Goal: Contribute content: Add original content to the website for others to see

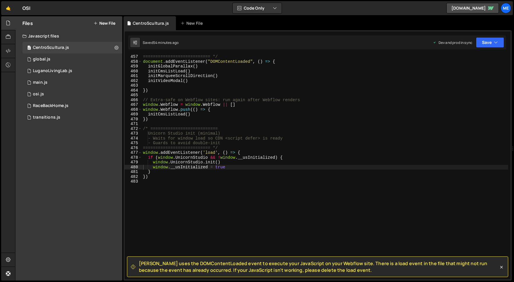
scroll to position [2190, 0]
click at [236, 134] on div "=========================== */ document . addEventListener ( "DOMContentLoaded"…" at bounding box center [325, 171] width 366 height 235
type textarea "})"
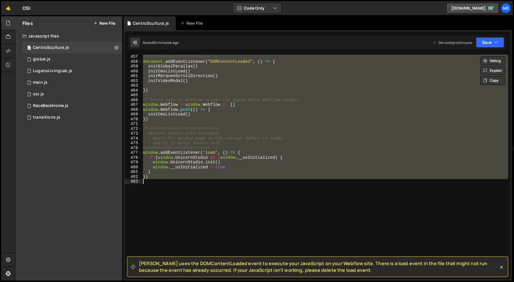
paste textarea
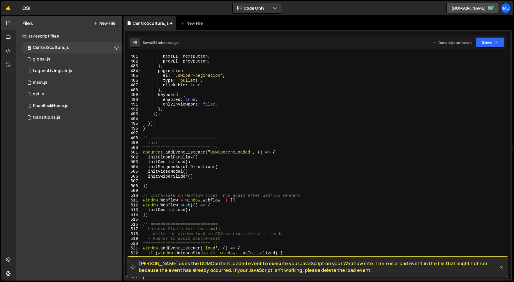
scroll to position [2306, 0]
click at [484, 43] on button "Save" at bounding box center [490, 42] width 28 height 10
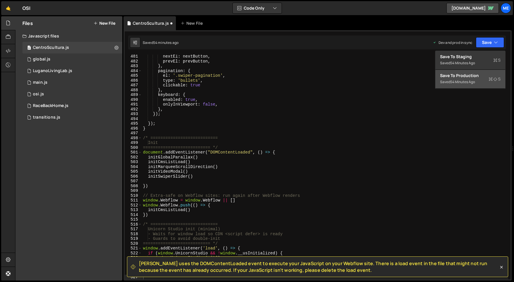
click at [468, 78] on div "Save to Production S" at bounding box center [470, 76] width 61 height 6
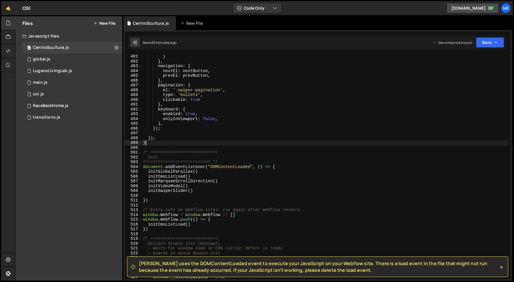
click at [196, 141] on div "} } , navigation : { nextEl : nextButton , prevEl : prevButton , } , pagination…" at bounding box center [325, 171] width 366 height 235
type textarea "})"
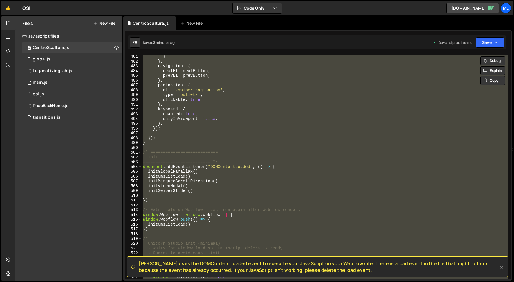
paste textarea
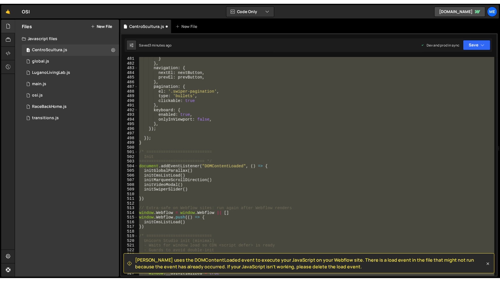
scroll to position [2321, 0]
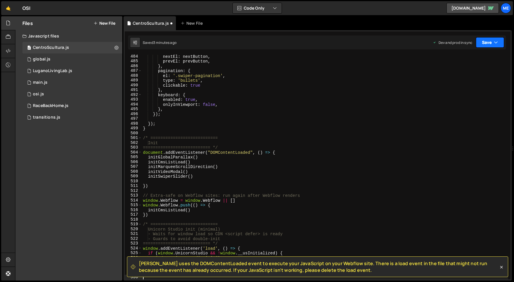
drag, startPoint x: 494, startPoint y: 43, endPoint x: 480, endPoint y: 70, distance: 30.2
click at [494, 43] on icon "button" at bounding box center [496, 43] width 4 height 6
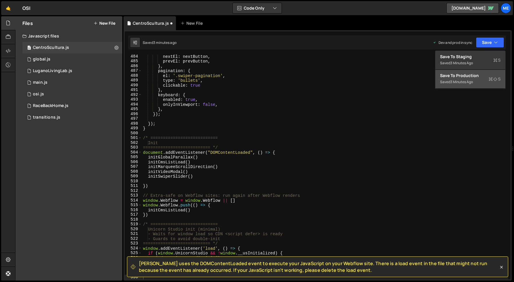
click at [464, 77] on div "Save to Production S" at bounding box center [470, 76] width 61 height 6
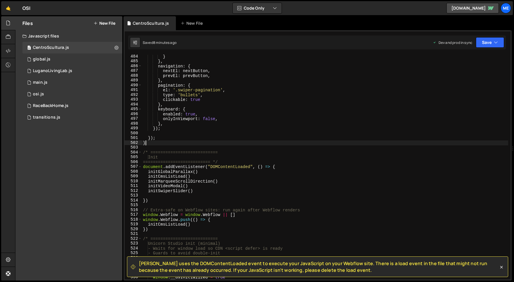
click at [265, 142] on div "} } , navigation : { nextEl : nextButton , prevEl : prevButton , } , pagination…" at bounding box center [325, 171] width 366 height 235
type textarea "})"
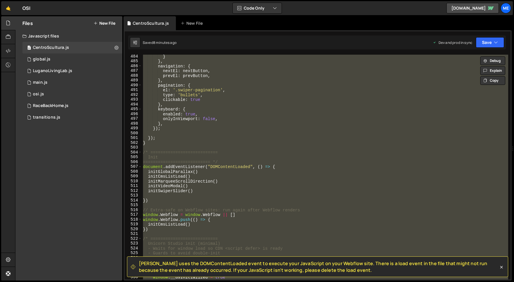
paste textarea
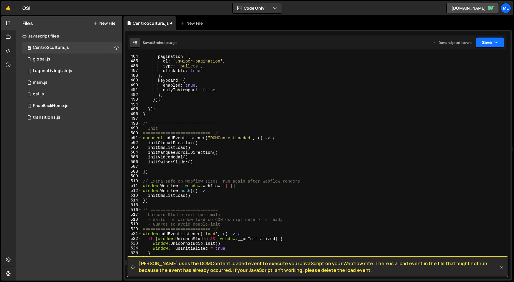
click at [481, 43] on button "Save" at bounding box center [490, 42] width 28 height 10
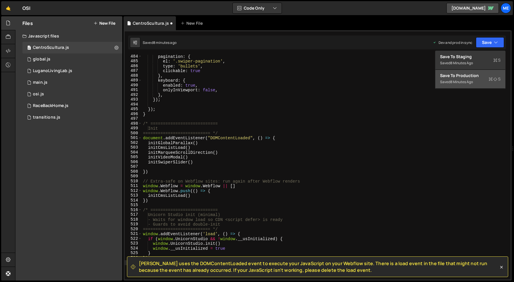
click at [458, 80] on div "8 minutes ago" at bounding box center [461, 81] width 23 height 5
